Goal: Task Accomplishment & Management: Complete application form

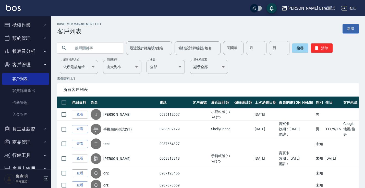
click at [25, 94] on link "客資篩選匯出" at bounding box center [25, 91] width 47 height 12
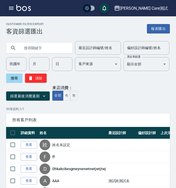
click at [10, 7] on icon "button" at bounding box center [11, 8] width 6 height 6
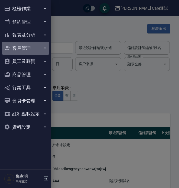
click at [31, 49] on button "客戶管理" at bounding box center [25, 48] width 47 height 13
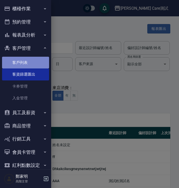
click at [28, 62] on link "客戶列表" at bounding box center [25, 63] width 47 height 12
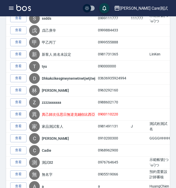
scroll to position [615, 0]
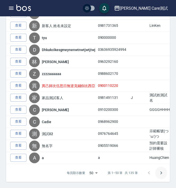
click at [162, 175] on icon "Go to next page" at bounding box center [161, 173] width 6 height 6
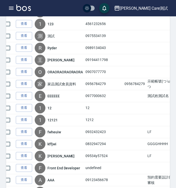
scroll to position [593, 0]
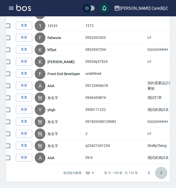
click at [162, 175] on icon "Go to next page" at bounding box center [161, 173] width 6 height 6
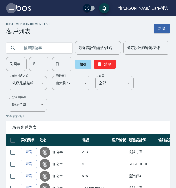
click at [13, 8] on icon "button" at bounding box center [11, 8] width 5 height 3
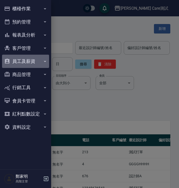
click at [31, 65] on button "員工及薪資" at bounding box center [25, 61] width 47 height 13
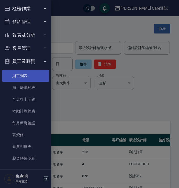
click at [31, 75] on link "員工列表" at bounding box center [25, 76] width 47 height 12
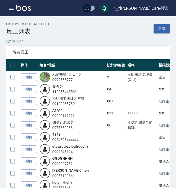
click at [12, 7] on icon "button" at bounding box center [11, 8] width 6 height 6
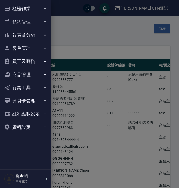
click at [27, 44] on button "客戶管理" at bounding box center [25, 48] width 47 height 13
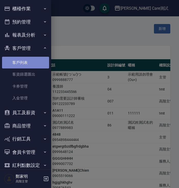
click at [29, 67] on link "客戶列表" at bounding box center [25, 63] width 47 height 12
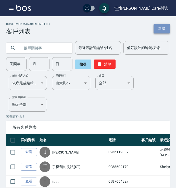
click at [166, 30] on link "新增" at bounding box center [162, 28] width 16 height 9
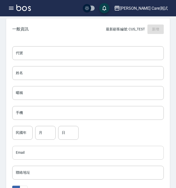
scroll to position [145, 0]
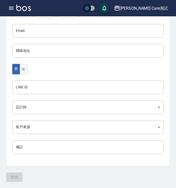
click at [23, 69] on button "女" at bounding box center [24, 69] width 8 height 10
click at [17, 69] on button "男" at bounding box center [16, 69] width 8 height 10
click at [17, 176] on div "新增" at bounding box center [88, 176] width 164 height 9
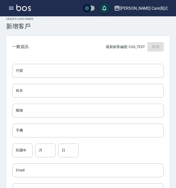
scroll to position [0, 0]
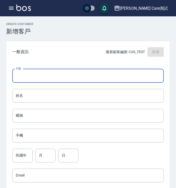
click at [37, 79] on input "代號" at bounding box center [88, 76] width 152 height 14
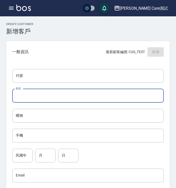
click at [36, 98] on input "姓名" at bounding box center [88, 96] width 152 height 14
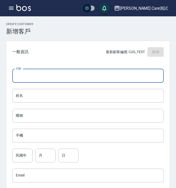
click at [38, 79] on input "代號" at bounding box center [88, 76] width 152 height 14
click at [125, 77] on input "代號" at bounding box center [88, 76] width 152 height 14
type input "ˊ"
type input "＾"
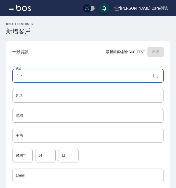
type input "＾"
type input "^"
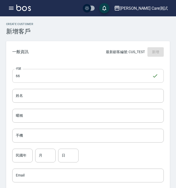
click at [33, 76] on input "66" at bounding box center [82, 76] width 140 height 14
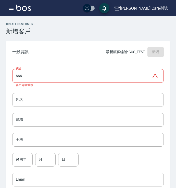
click at [135, 75] on input "666" at bounding box center [82, 76] width 140 height 14
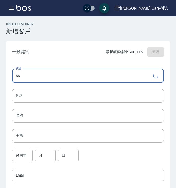
type input "6"
type input "168"
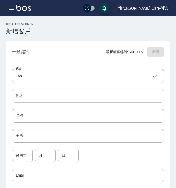
click at [27, 99] on input "姓名" at bounding box center [88, 96] width 152 height 14
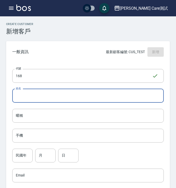
click at [135, 91] on input "姓名" at bounding box center [88, 96] width 152 height 14
paste input "露比醬"
type input "露比醬"
click at [131, 112] on input "暱稱" at bounding box center [88, 116] width 152 height 14
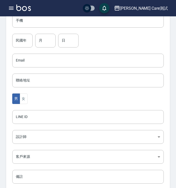
scroll to position [127, 0]
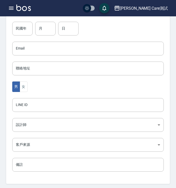
click at [13, 10] on icon "button" at bounding box center [11, 8] width 6 height 6
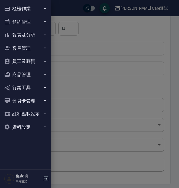
click at [30, 44] on button "客戶管理" at bounding box center [25, 48] width 47 height 13
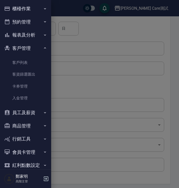
click at [75, 67] on div at bounding box center [89, 94] width 179 height 188
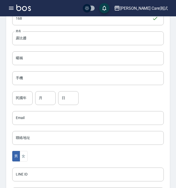
scroll to position [69, 0]
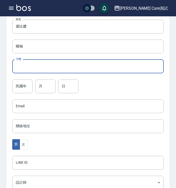
click at [63, 67] on input "手機" at bounding box center [88, 67] width 152 height 14
type input "0913299437"
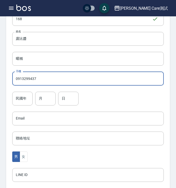
drag, startPoint x: 41, startPoint y: 80, endPoint x: -6, endPoint y: 82, distance: 46.8
click at [0, 82] on html "[PERSON_NAME] Care測試 登出 櫃檯作業 打帳單 帳單列表 掛單列表 座位開單 營業儀表板 現金收支登錄 高階收支登錄 材料自購登錄 每日結帳…" at bounding box center [88, 109] width 176 height 333
drag, startPoint x: 37, startPoint y: 76, endPoint x: 2, endPoint y: 74, distance: 35.0
click at [2, 74] on div "Create Customer 新增客戶 一般資訊 最新顧客編號: CUS_TEST 新增 代號 168 ​ 代號 姓名 露比醬 姓名 暱稱 暱稱 手機 09…" at bounding box center [88, 118] width 176 height 304
click at [44, 39] on input "露比醬" at bounding box center [88, 39] width 152 height 14
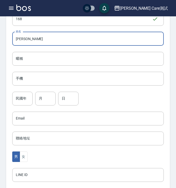
type input "[PERSON_NAME]"
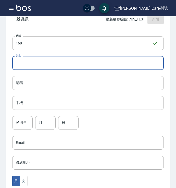
scroll to position [22, 0]
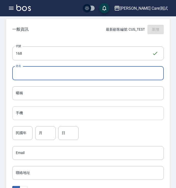
click at [31, 111] on input "手機" at bounding box center [88, 113] width 152 height 14
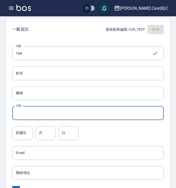
paste input "0913299437"
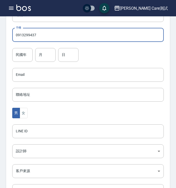
scroll to position [111, 0]
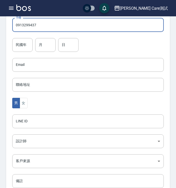
type input "0913299437"
click at [31, 111] on div "代號 168 ​ 代號 姓名 姓名 暱稱 暱稱 手機 0913299437 手機 民國年 民國年 月 月 日 日 Email Email 聯絡地址 聯絡地址 …" at bounding box center [88, 76] width 164 height 248
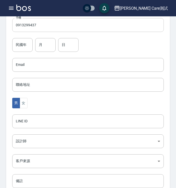
scroll to position [145, 0]
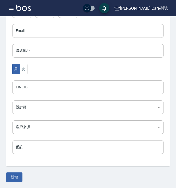
click at [32, 106] on body "[PERSON_NAME] Care測試 登出 櫃檯作業 打帳單 帳單列表 掛單列表 座位開單 營業儀表板 現金收支登錄 高階收支登錄 材料自購登錄 每日結帳…" at bounding box center [88, 21] width 176 height 333
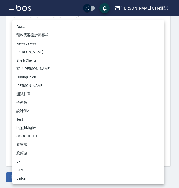
click at [9, 124] on div at bounding box center [89, 94] width 179 height 188
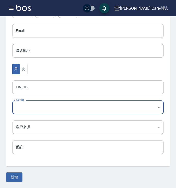
click at [14, 126] on body "[PERSON_NAME] Care測試 登出 櫃檯作業 打帳單 帳單列表 掛單列表 座位開單 營業儀表板 現金收支登錄 高階收支登錄 材料自購登錄 每日結帳…" at bounding box center [88, 21] width 176 height 333
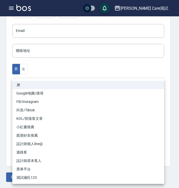
click at [4, 126] on div at bounding box center [89, 94] width 179 height 188
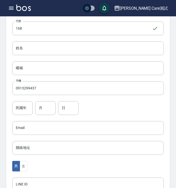
scroll to position [0, 0]
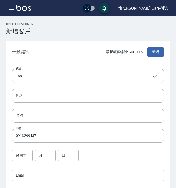
click at [41, 88] on div "代號 168 ​ 代號 姓名 姓名 暱稱 暱稱 手機 0913299437 手機 民國年 民國年 月 月 日 日 Email Email 聯絡地址 聯絡地址 …" at bounding box center [88, 187] width 164 height 248
click at [41, 94] on input "姓名" at bounding box center [88, 96] width 152 height 14
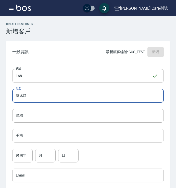
type input "露比醬"
click at [29, 138] on input "手機" at bounding box center [88, 136] width 152 height 14
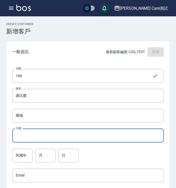
paste input "0913299437"
type input "0913299437"
click at [150, 54] on button "新增" at bounding box center [156, 51] width 16 height 9
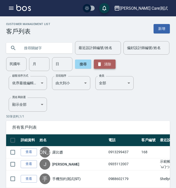
click at [104, 64] on button "清除" at bounding box center [105, 64] width 22 height 9
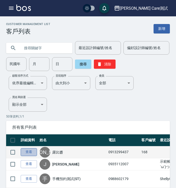
click at [30, 152] on link "查看" at bounding box center [29, 152] width 16 height 8
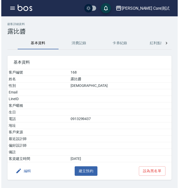
scroll to position [19, 0]
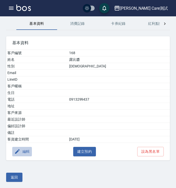
click at [27, 151] on button "編輯" at bounding box center [22, 151] width 20 height 9
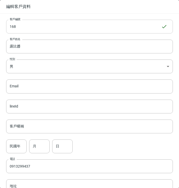
click at [86, 28] on input "168" at bounding box center [83, 27] width 155 height 14
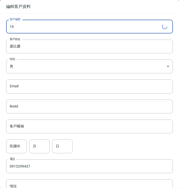
type input "1"
click at [94, 14] on div "客戶編號 客戶編號" at bounding box center [86, 24] width 173 height 20
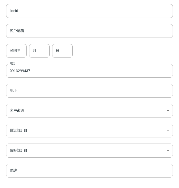
scroll to position [109, 0]
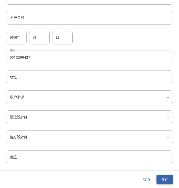
click at [159, 181] on button "儲存" at bounding box center [164, 179] width 16 height 9
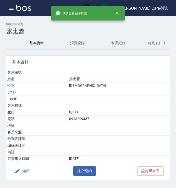
scroll to position [19, 0]
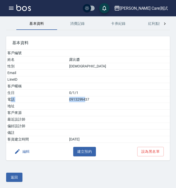
drag, startPoint x: 10, startPoint y: 100, endPoint x: 109, endPoint y: 98, distance: 98.9
click at [109, 98] on tr "電話 [PHONE_NUMBER]" at bounding box center [88, 99] width 164 height 7
click at [109, 98] on td "0913299437" at bounding box center [119, 99] width 102 height 7
click at [90, 149] on button "建立預約" at bounding box center [84, 151] width 23 height 9
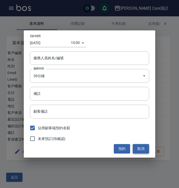
click at [139, 147] on button "取消" at bounding box center [141, 148] width 16 height 9
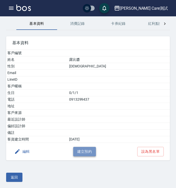
click at [86, 152] on button "建立預約" at bounding box center [84, 151] width 23 height 9
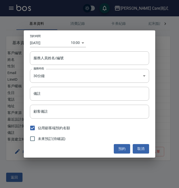
click at [58, 139] on span "未來預訂(待確認)" at bounding box center [52, 138] width 28 height 5
click at [38, 139] on input "未來預訂(待確認)" at bounding box center [32, 138] width 11 height 11
click at [58, 139] on span "未來預訂(待確認)" at bounding box center [52, 138] width 28 height 5
click at [38, 139] on input "未來預訂(待確認)" at bounding box center [32, 138] width 11 height 11
checkbox input "false"
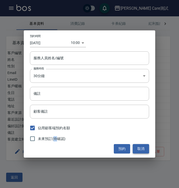
click at [140, 147] on button "取消" at bounding box center [141, 148] width 16 height 9
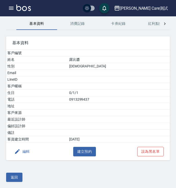
click at [144, 149] on button "設為黑名單" at bounding box center [150, 151] width 27 height 9
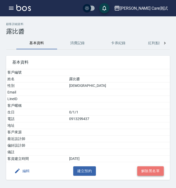
click at [145, 170] on button "解除黑名單" at bounding box center [150, 170] width 27 height 9
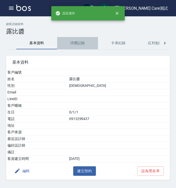
click at [74, 45] on button "消費記錄" at bounding box center [77, 43] width 41 height 12
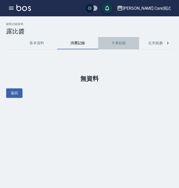
click at [109, 43] on button "卡券紀錄" at bounding box center [118, 43] width 41 height 12
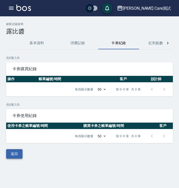
click at [16, 152] on button "返回" at bounding box center [14, 153] width 16 height 9
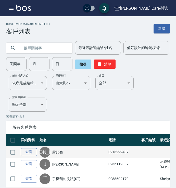
click at [25, 153] on link "查看" at bounding box center [29, 152] width 16 height 8
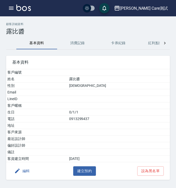
click at [117, 45] on button "卡券紀錄" at bounding box center [118, 43] width 41 height 12
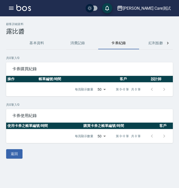
click at [149, 40] on button "紅利點數紀錄" at bounding box center [159, 43] width 41 height 12
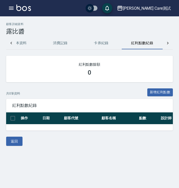
scroll to position [0, 17]
click at [102, 42] on button "卡券紀錄" at bounding box center [101, 43] width 41 height 12
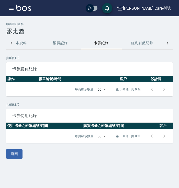
click at [166, 44] on icon at bounding box center [167, 43] width 5 height 5
click at [10, 43] on icon at bounding box center [11, 43] width 5 height 5
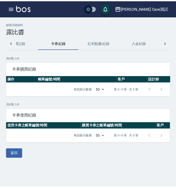
scroll to position [0, 61]
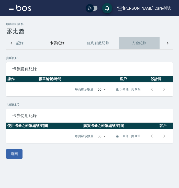
click at [137, 43] on button "入金紀錄" at bounding box center [139, 43] width 41 height 12
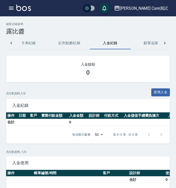
click at [152, 45] on button "顧客追蹤" at bounding box center [151, 43] width 41 height 12
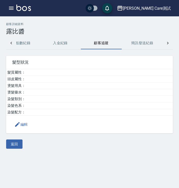
scroll to position [0, 143]
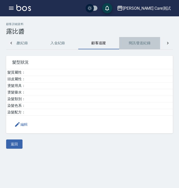
click at [146, 44] on button "簡訊發送紀錄" at bounding box center [139, 43] width 41 height 12
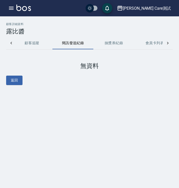
scroll to position [0, 222]
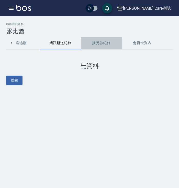
click at [105, 44] on button "抽獎券紀錄" at bounding box center [101, 43] width 41 height 12
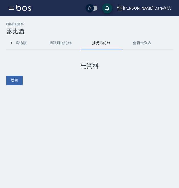
click at [142, 43] on button "會員卡列表" at bounding box center [142, 43] width 41 height 12
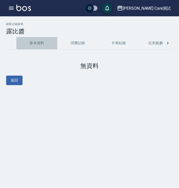
click at [45, 46] on button "基本資料" at bounding box center [36, 43] width 41 height 12
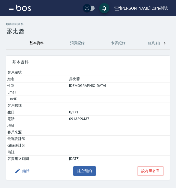
scroll to position [19, 0]
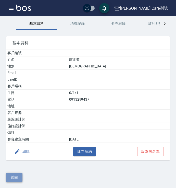
click at [17, 174] on button "返回" at bounding box center [14, 177] width 16 height 9
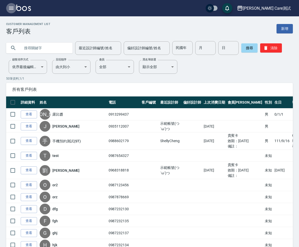
click at [8, 7] on icon "button" at bounding box center [11, 8] width 6 height 6
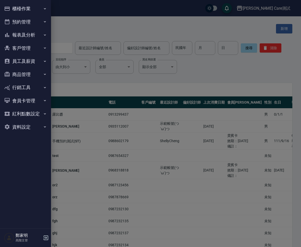
click at [24, 45] on button "客戶管理" at bounding box center [25, 48] width 47 height 13
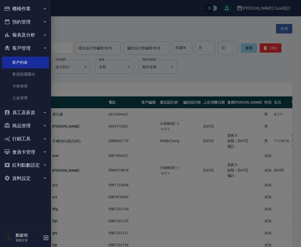
click at [24, 45] on button "客戶管理" at bounding box center [25, 48] width 47 height 13
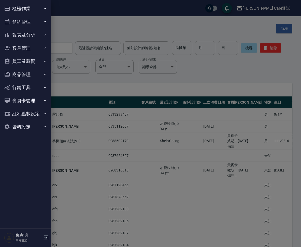
click at [240, 57] on div at bounding box center [150, 123] width 301 height 247
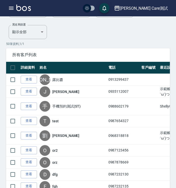
scroll to position [0, 1]
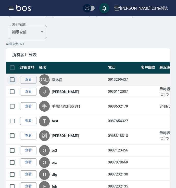
click at [13, 80] on input "checkbox" at bounding box center [12, 79] width 11 height 11
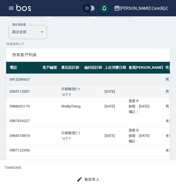
scroll to position [0, 120]
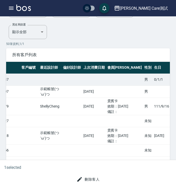
click at [90, 181] on button "刪除客人" at bounding box center [88, 179] width 27 height 9
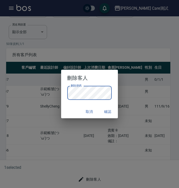
click at [104, 112] on button "確認" at bounding box center [107, 111] width 16 height 9
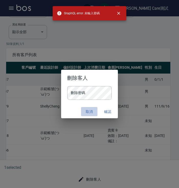
click at [90, 111] on button "取消" at bounding box center [89, 111] width 16 height 9
checkbox input "false"
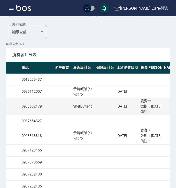
scroll to position [0, 0]
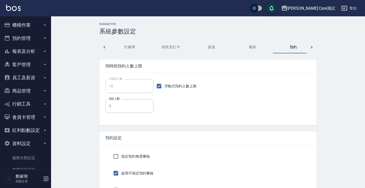
scroll to position [0, 7]
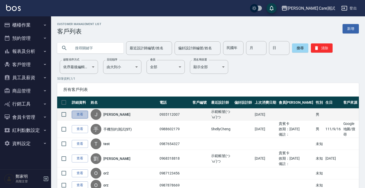
click at [79, 116] on link "查看" at bounding box center [80, 115] width 16 height 8
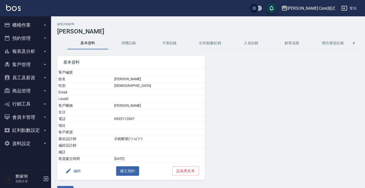
click at [74, 170] on button "編輯" at bounding box center [73, 170] width 20 height 9
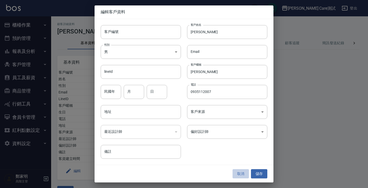
click at [179, 175] on button "取消" at bounding box center [240, 173] width 16 height 9
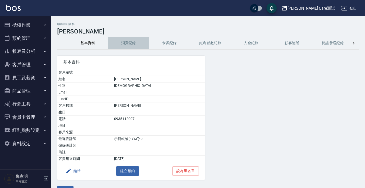
click at [128, 41] on button "消費記錄" at bounding box center [128, 43] width 41 height 12
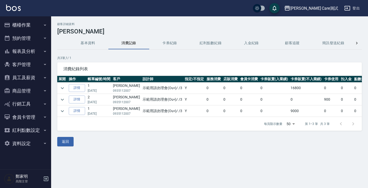
click at [167, 42] on button "卡券紀錄" at bounding box center [169, 43] width 41 height 12
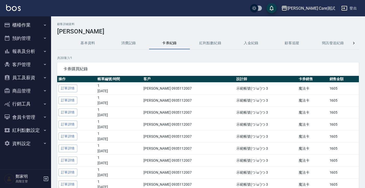
click at [179, 42] on button "紅利點數紀錄" at bounding box center [210, 43] width 41 height 12
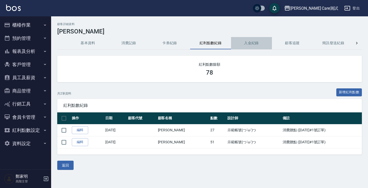
click at [179, 41] on button "入金紀錄" at bounding box center [251, 43] width 41 height 12
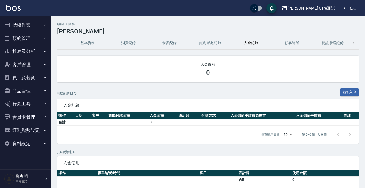
click at [179, 43] on button "顧客追蹤" at bounding box center [292, 43] width 41 height 12
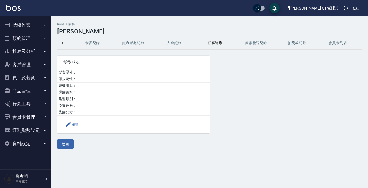
scroll to position [0, 84]
click at [179, 41] on button "簡訊發送紀錄" at bounding box center [249, 43] width 41 height 12
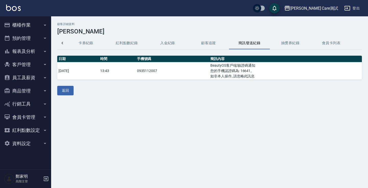
click at [179, 40] on button "抽獎券紀錄" at bounding box center [290, 43] width 41 height 12
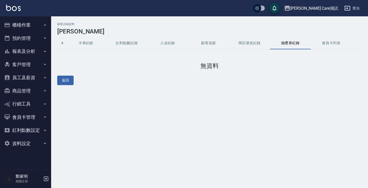
click at [179, 42] on button "會員卡列表" at bounding box center [331, 43] width 41 height 12
click at [179, 41] on button "簡訊發送紀錄" at bounding box center [249, 43] width 41 height 12
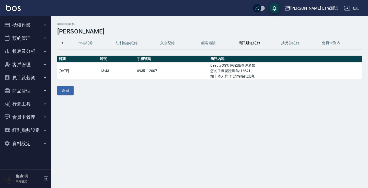
click at [179, 41] on button "顧客追蹤" at bounding box center [208, 43] width 41 height 12
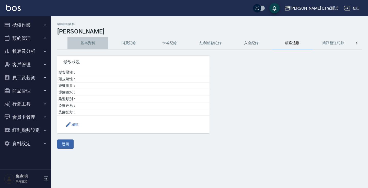
click at [79, 42] on button "基本資料" at bounding box center [87, 43] width 41 height 12
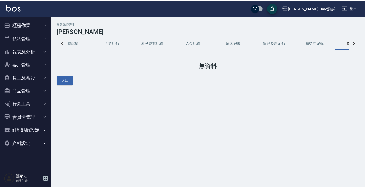
scroll to position [0, 84]
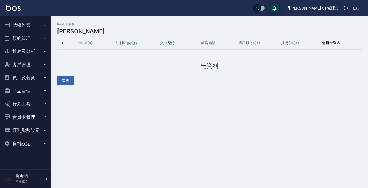
click at [22, 63] on button "客戶管理" at bounding box center [25, 64] width 47 height 13
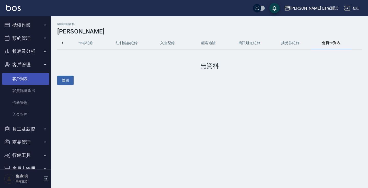
click at [24, 75] on link "客戶列表" at bounding box center [25, 79] width 47 height 12
